Goal: Transaction & Acquisition: Purchase product/service

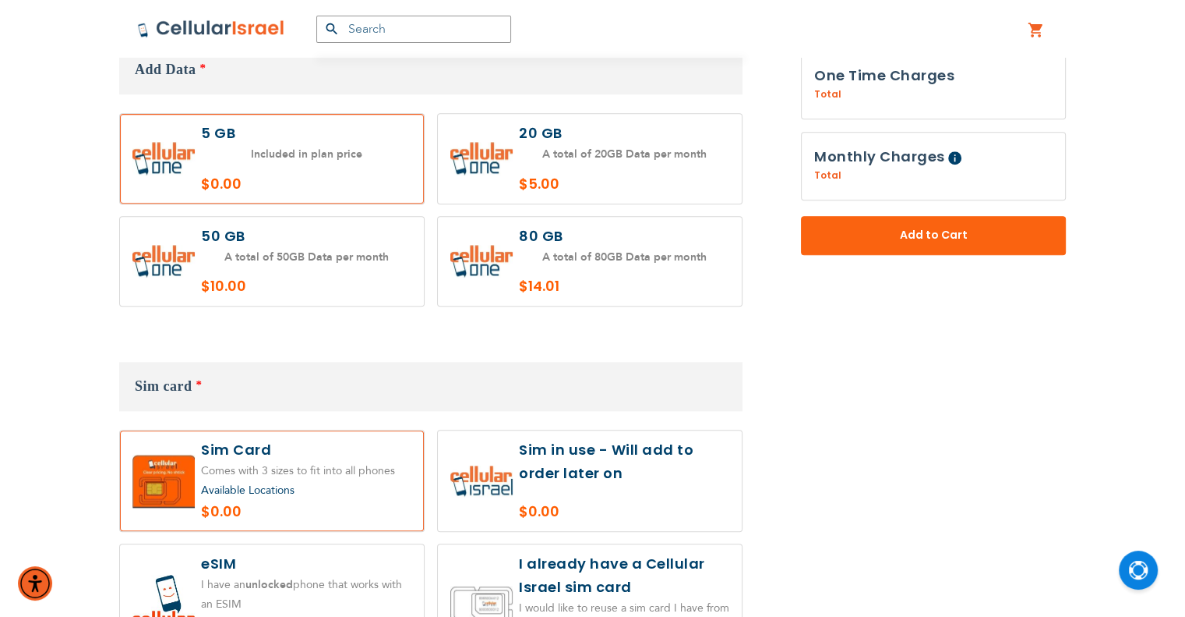
scroll to position [1481, 0]
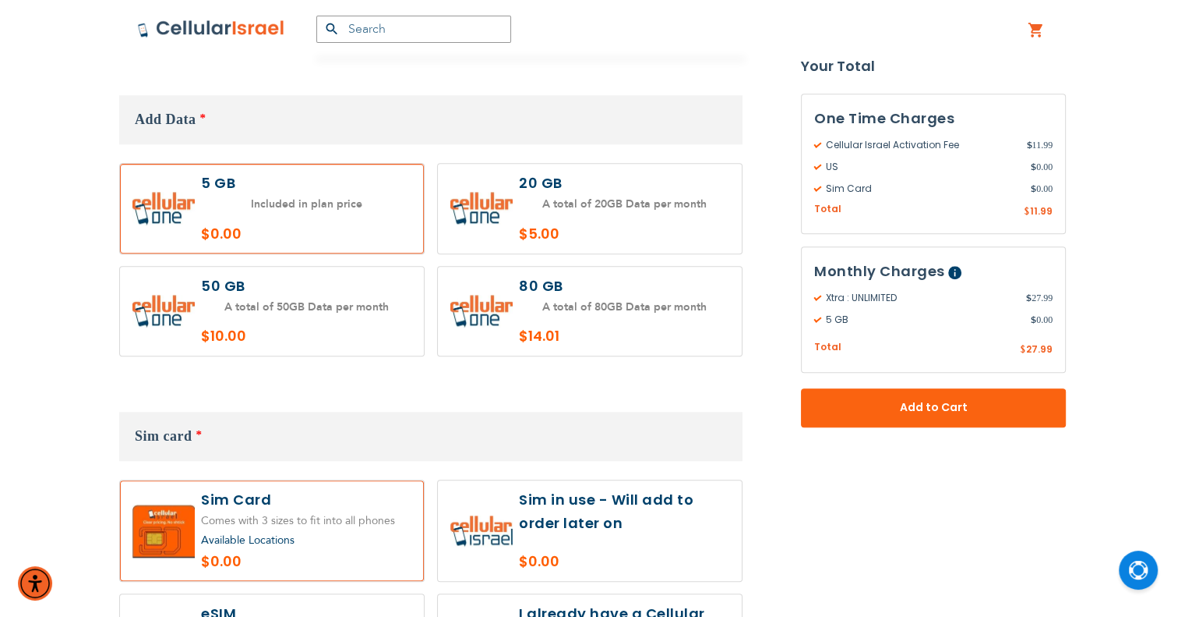
click at [668, 174] on label at bounding box center [590, 209] width 304 height 90
radio input "true"
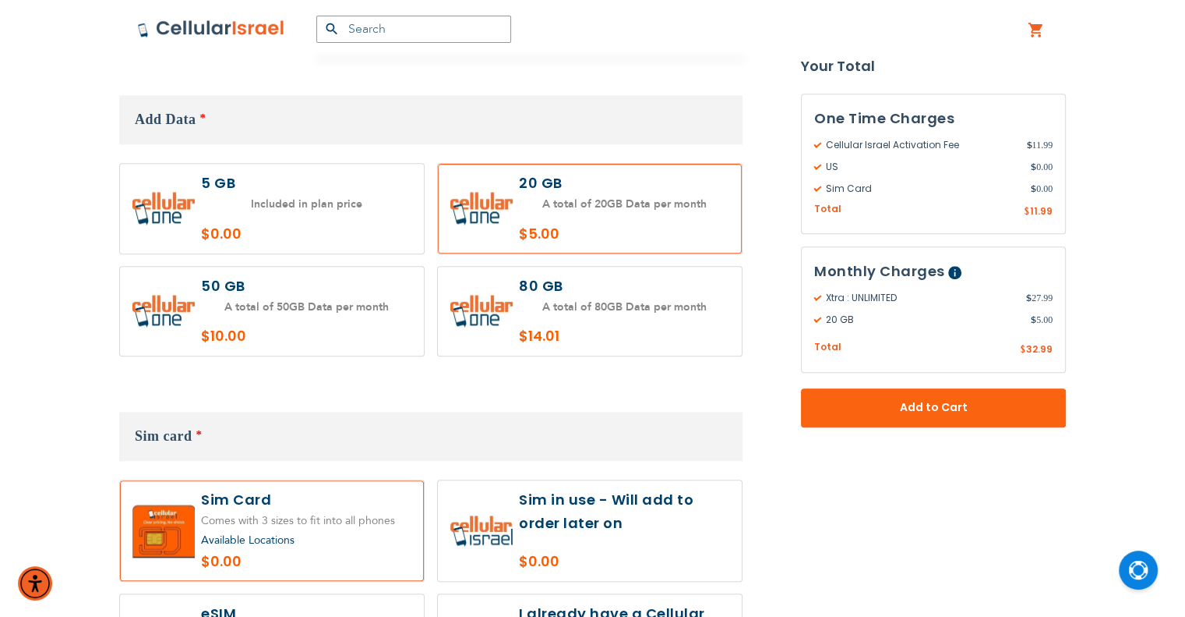
click at [365, 277] on label at bounding box center [272, 312] width 304 height 90
radio input "true"
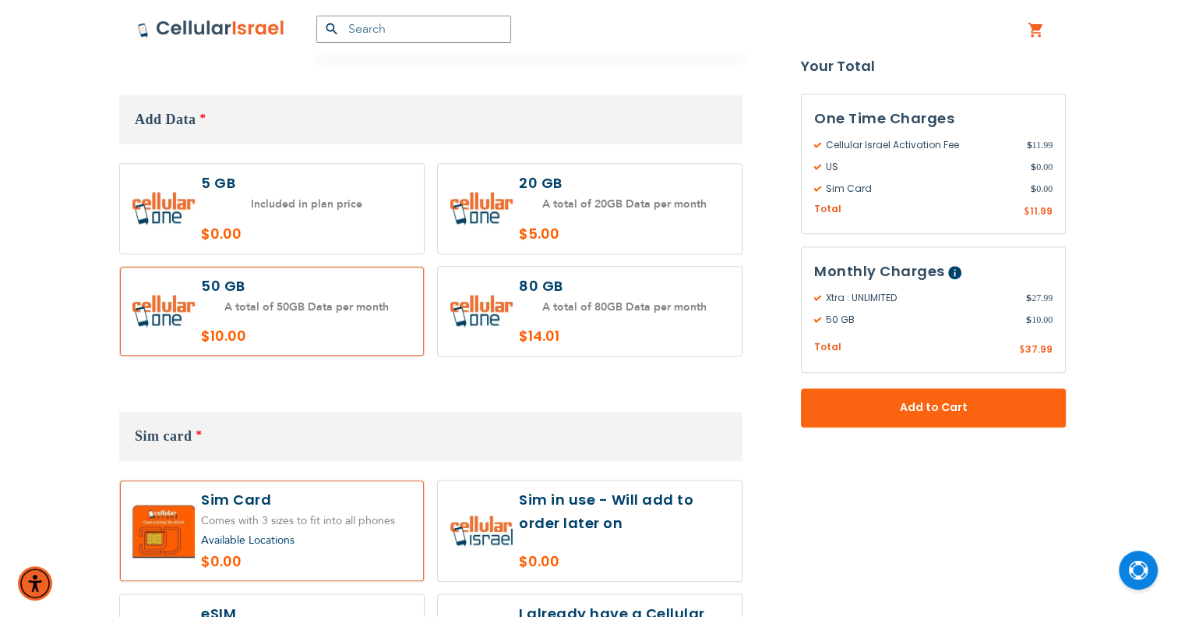
click at [717, 295] on label at bounding box center [590, 312] width 304 height 90
radio input "true"
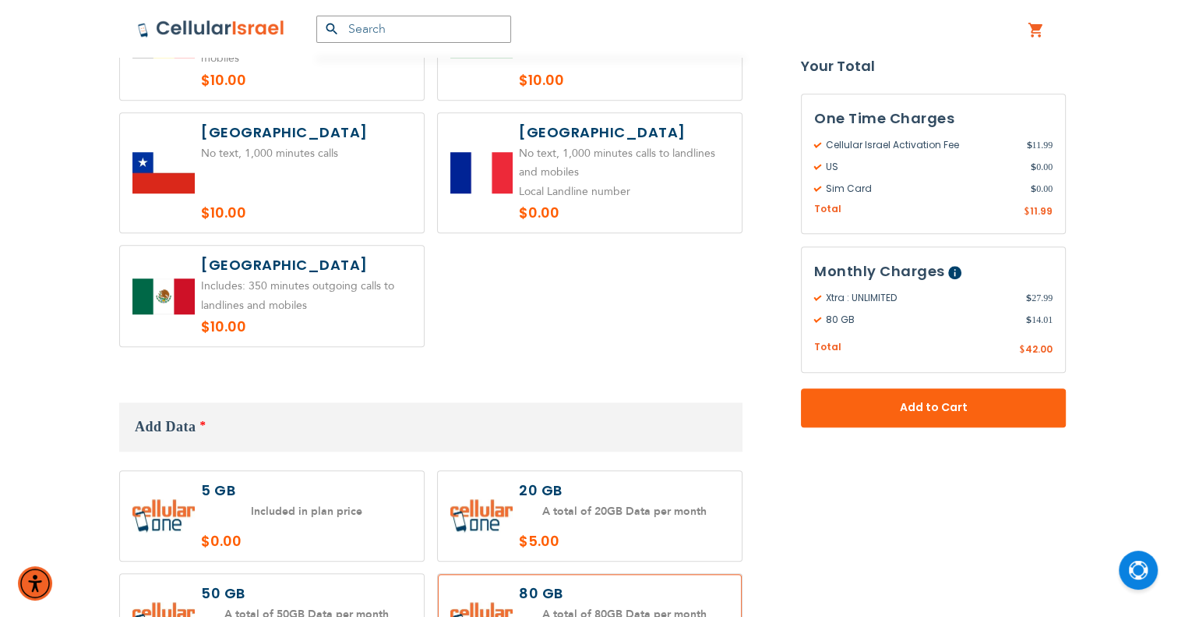
scroll to position [1325, 0]
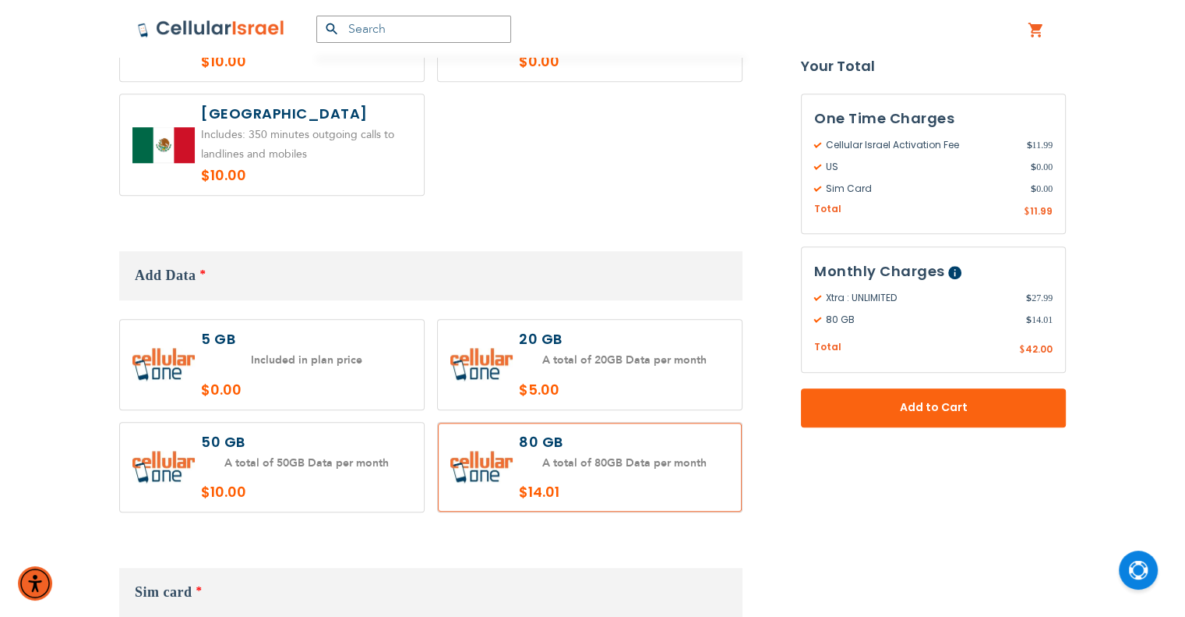
click at [662, 352] on label at bounding box center [590, 365] width 304 height 90
radio input "true"
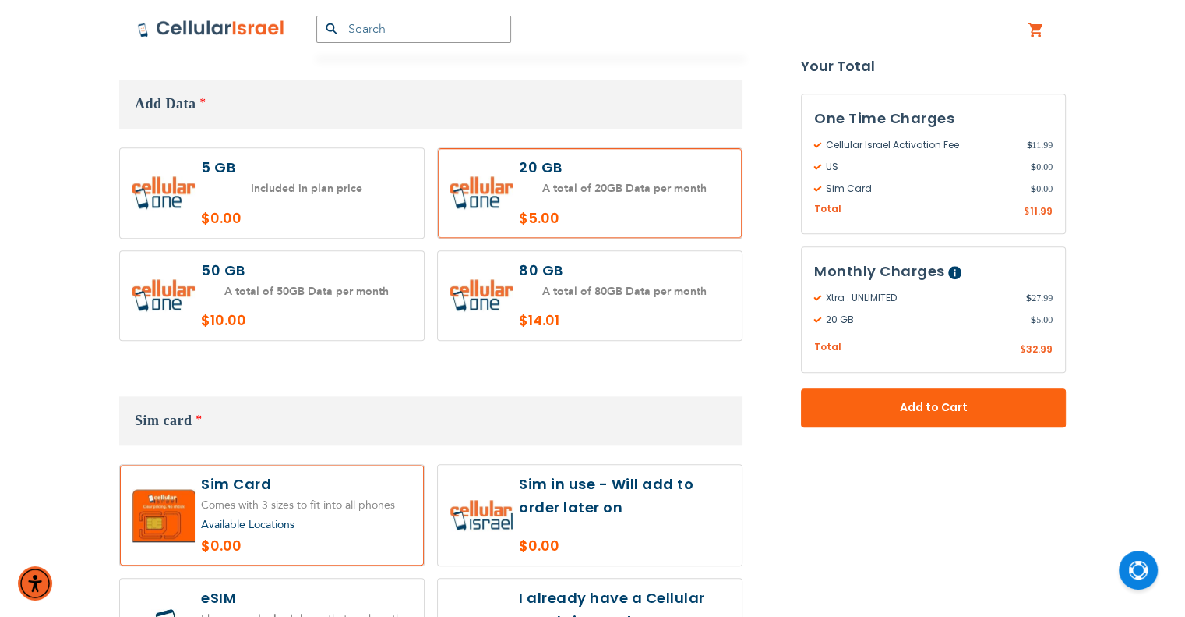
scroll to position [1559, 0]
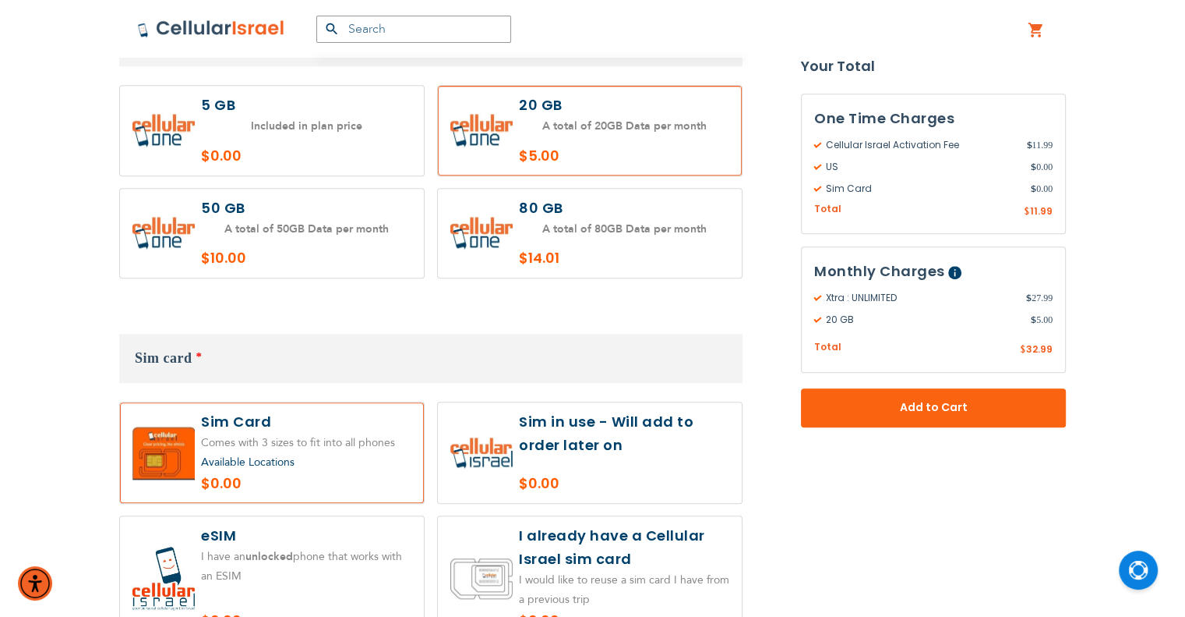
click at [394, 229] on label at bounding box center [272, 234] width 304 height 90
radio input "true"
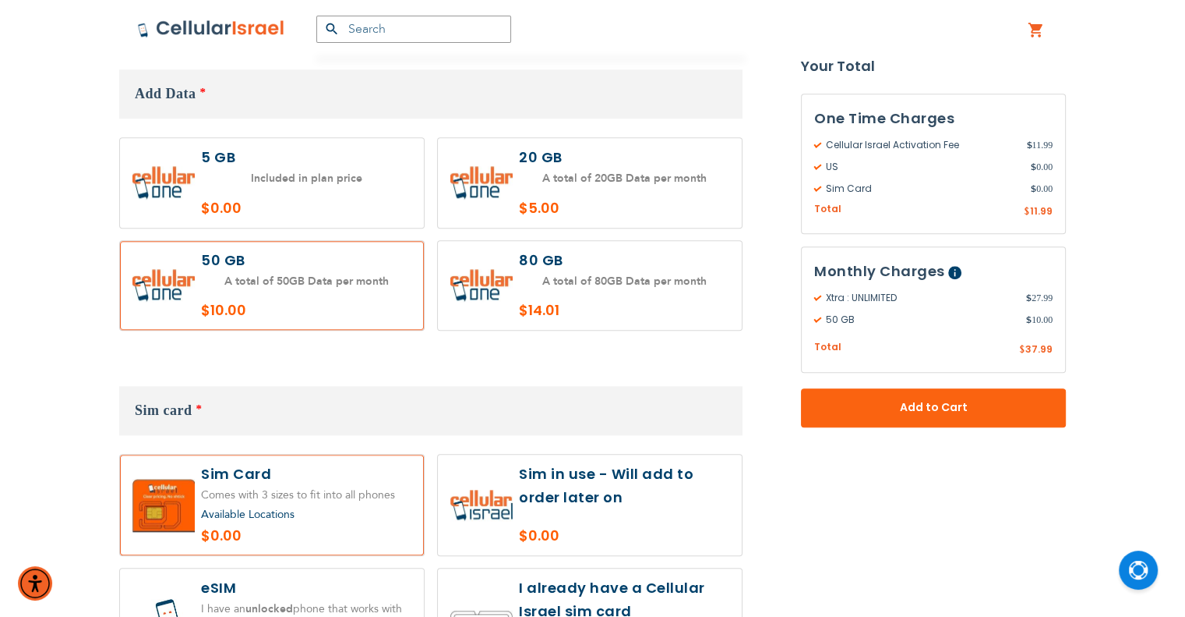
scroll to position [1481, 0]
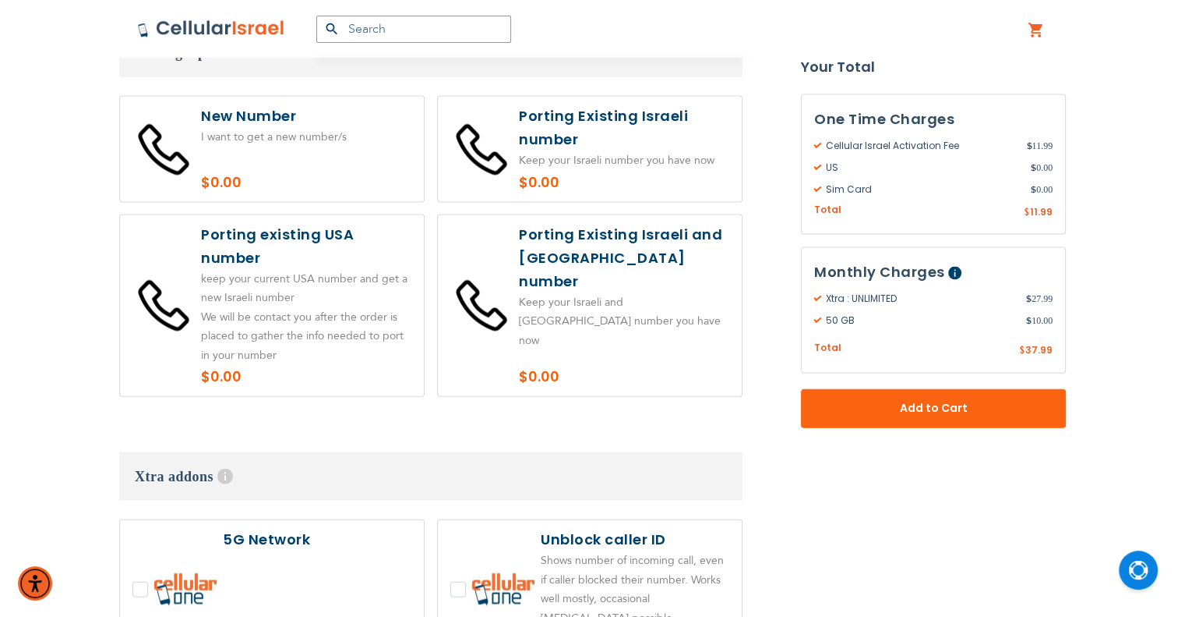
scroll to position [3741, 0]
